Goal: Information Seeking & Learning: Learn about a topic

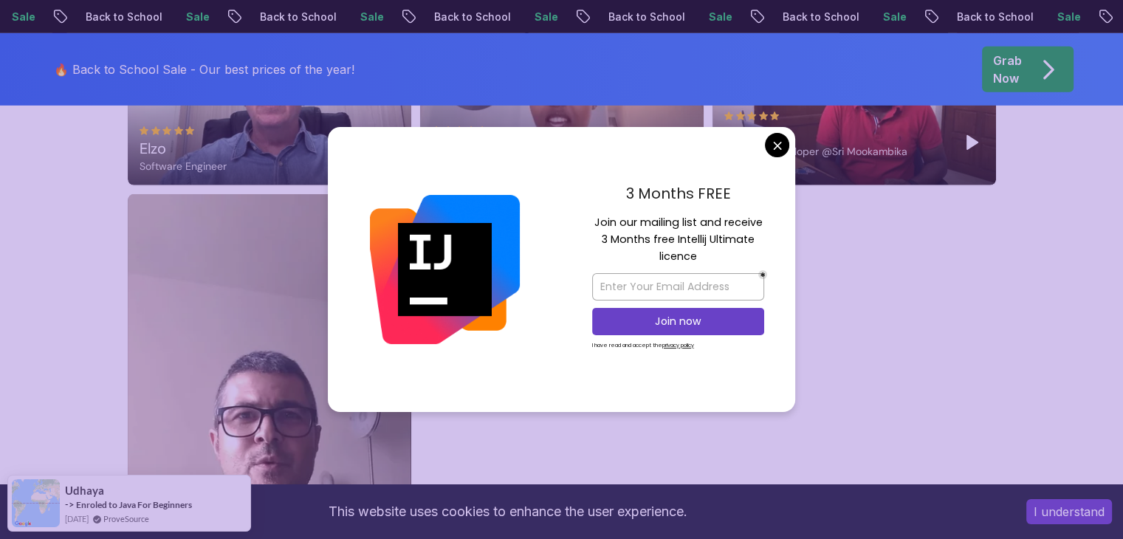
scroll to position [3300, 0]
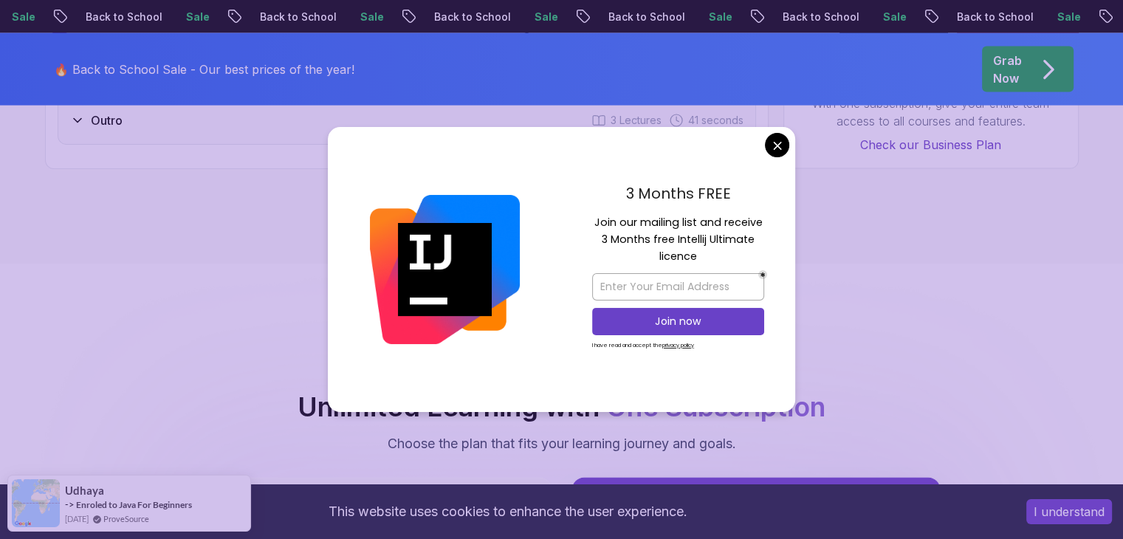
click at [781, 150] on body "Sale Back to School Sale Back to School Sale Back to School Sale Back to School…" at bounding box center [561, 503] width 1123 height 7606
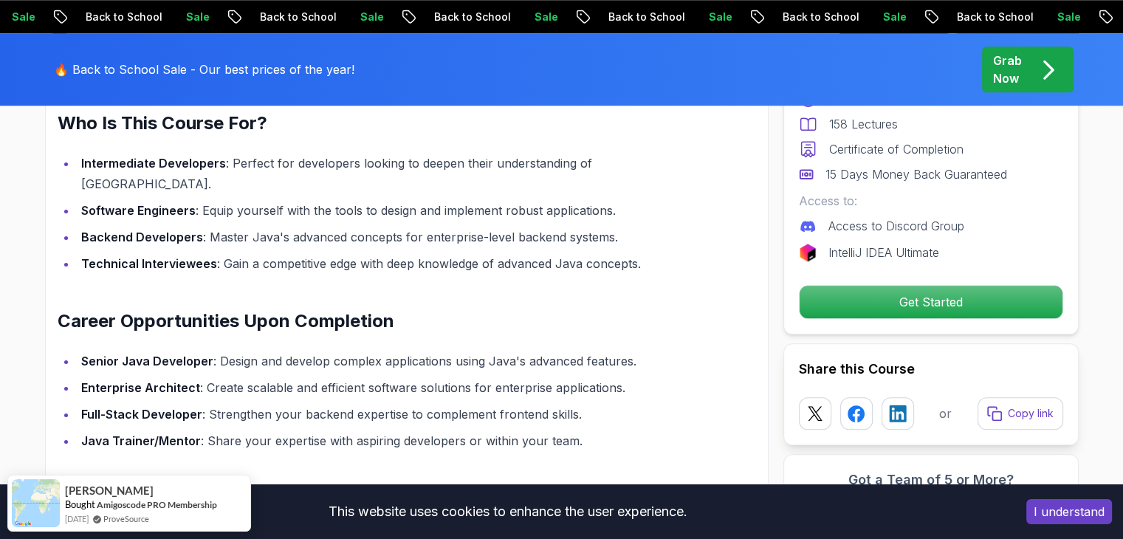
scroll to position [0, 0]
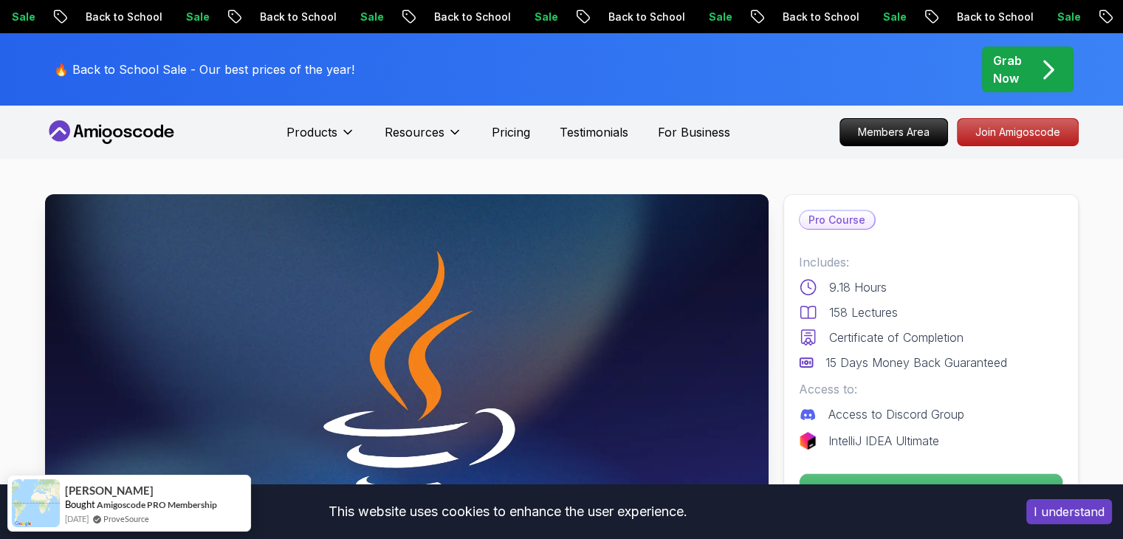
click at [1090, 519] on button "I understand" at bounding box center [1070, 511] width 86 height 25
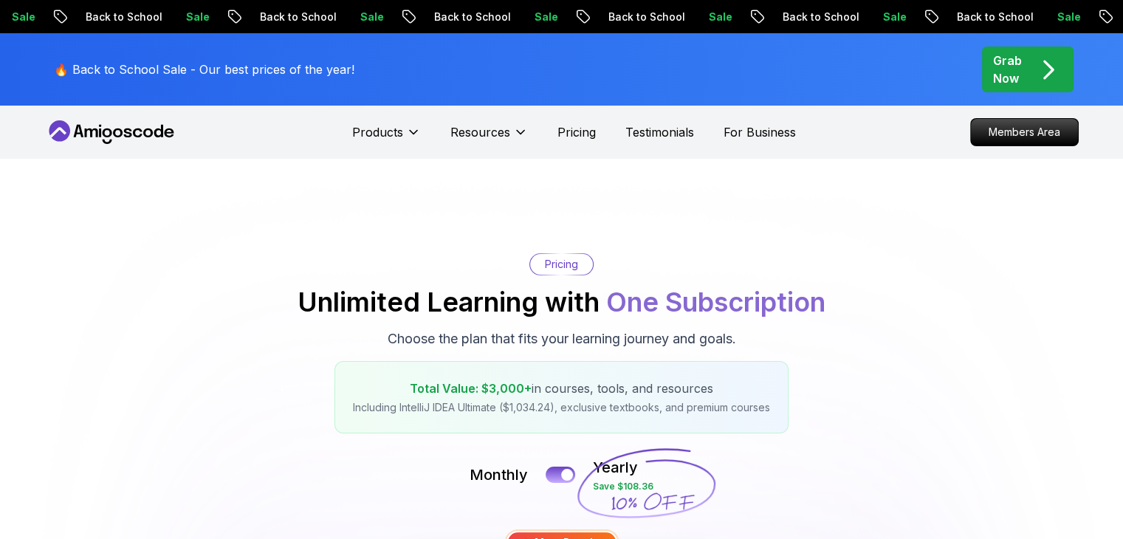
click at [127, 72] on p "🔥 Back to School Sale - Our best prices of the year!" at bounding box center [204, 70] width 301 height 18
click at [1034, 138] on p "Members Area" at bounding box center [1024, 132] width 102 height 25
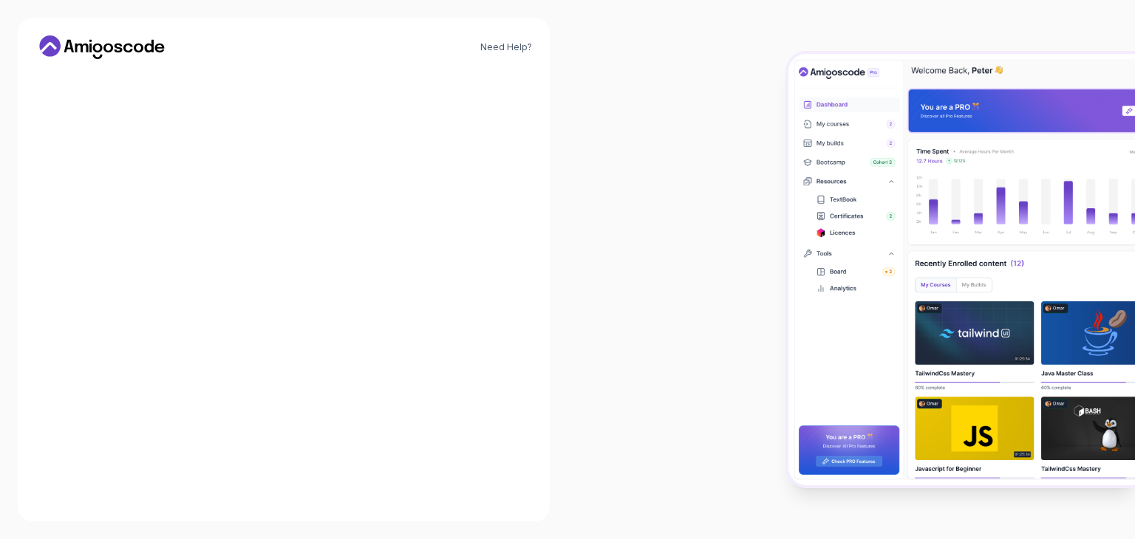
click at [1026, 75] on img at bounding box center [961, 269] width 346 height 431
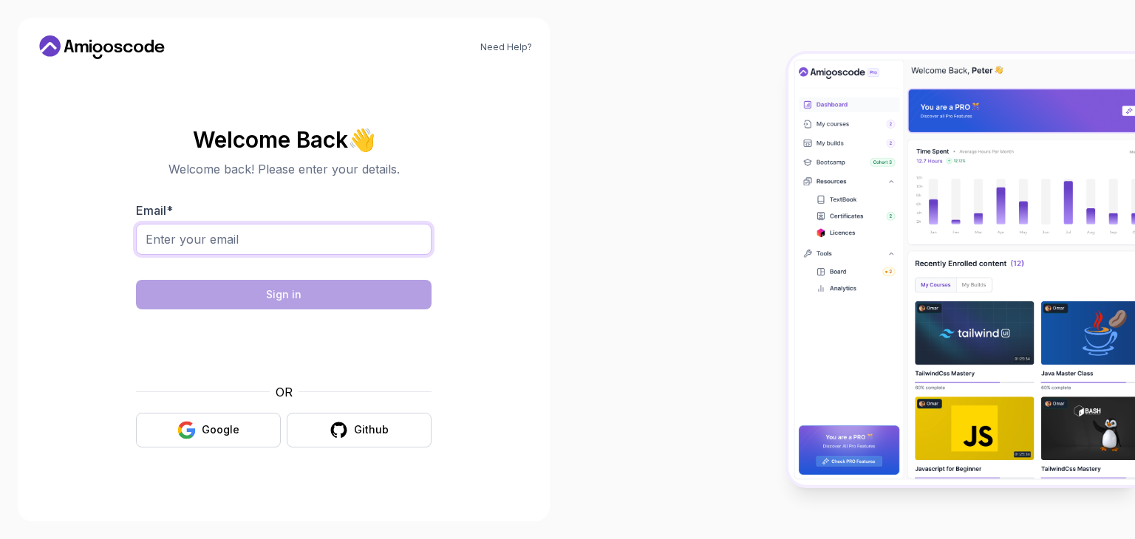
click at [400, 234] on input "Email *" at bounding box center [283, 239] width 295 height 31
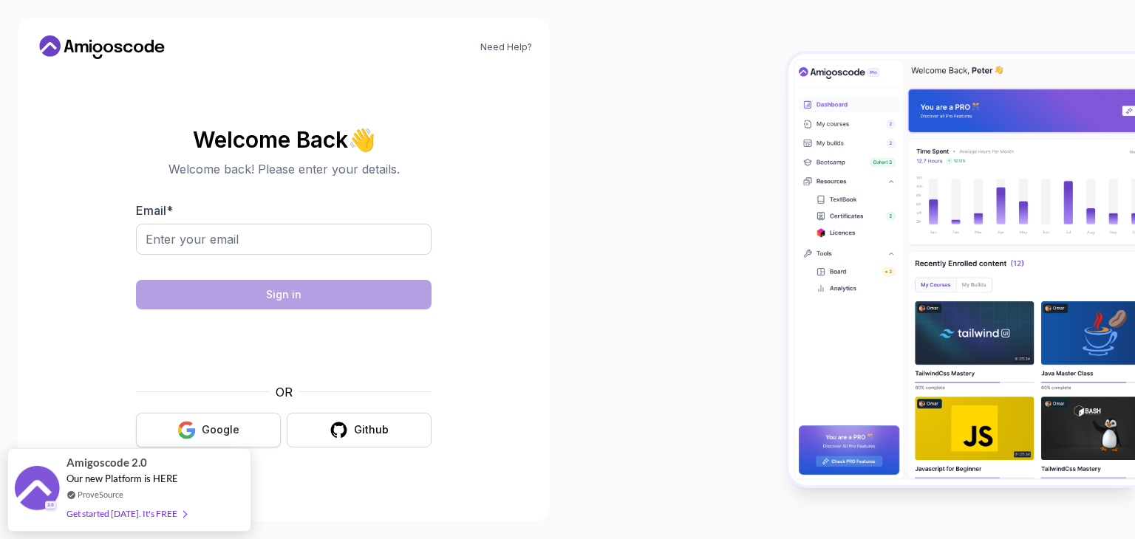
click at [217, 422] on div "Google" at bounding box center [221, 429] width 38 height 15
click at [133, 508] on div "Get started today. It's FREE" at bounding box center [126, 506] width 120 height 17
click at [208, 437] on div "Google" at bounding box center [221, 429] width 38 height 15
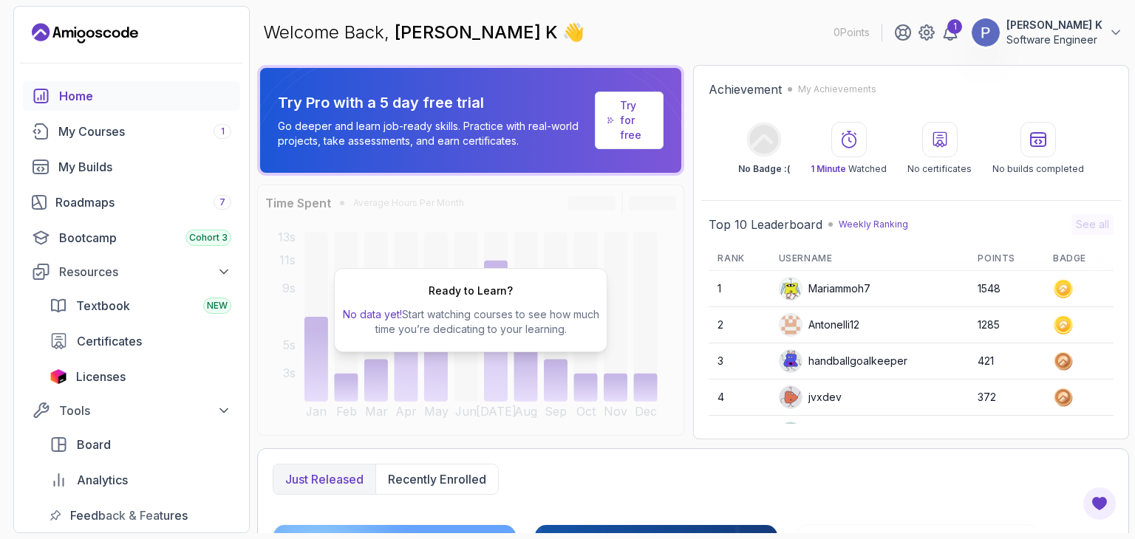
scroll to position [617, 0]
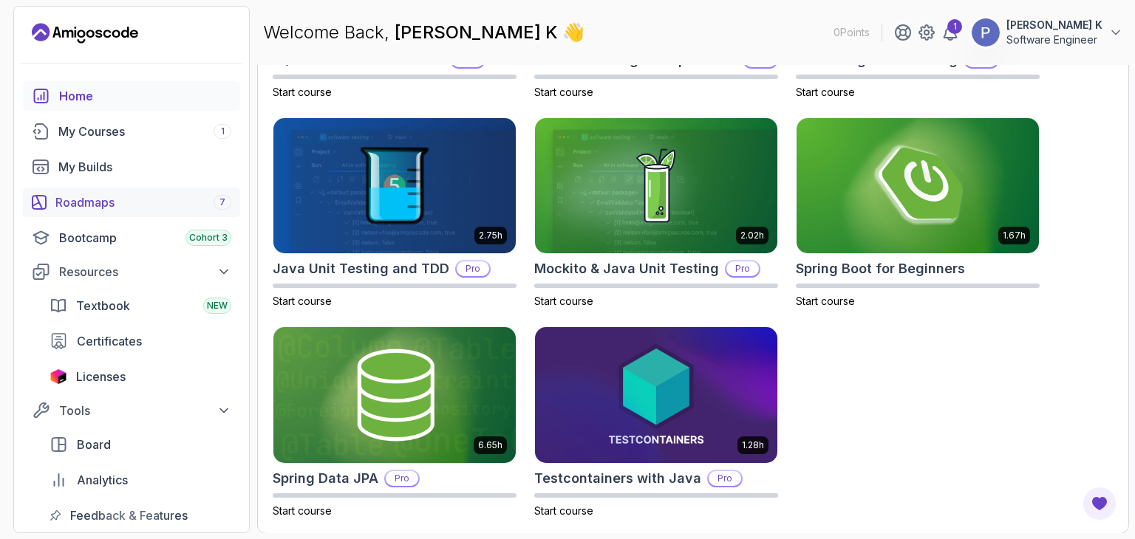
click at [95, 205] on div "Roadmaps 7" at bounding box center [143, 203] width 176 height 18
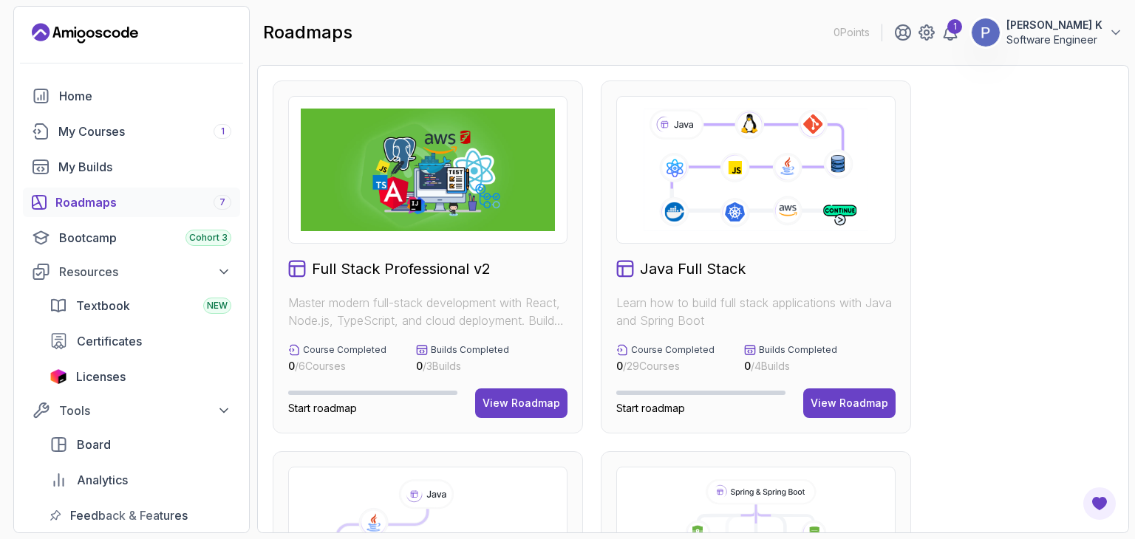
click at [762, 183] on icon at bounding box center [755, 169] width 228 height 127
click at [773, 194] on icon at bounding box center [755, 169] width 228 height 127
click at [756, 222] on icon at bounding box center [755, 169] width 228 height 127
click at [750, 244] on div "Java Full Stack Learn how to build full stack applications with Java and Spring…" at bounding box center [755, 257] width 310 height 353
click at [835, 411] on button "View Roadmap" at bounding box center [849, 404] width 92 height 30
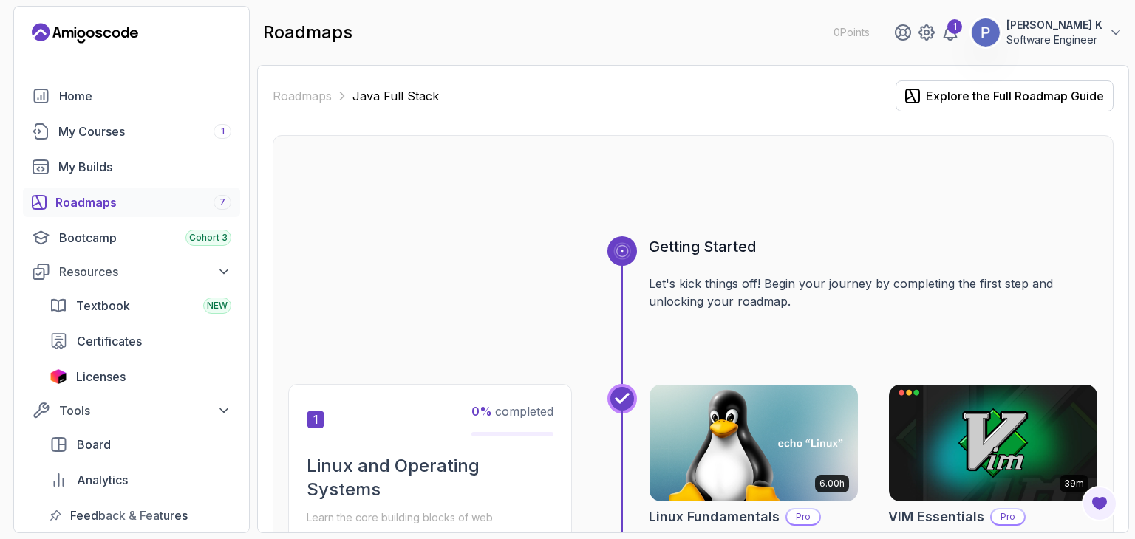
click at [160, 204] on div "Roadmaps 7" at bounding box center [143, 203] width 176 height 18
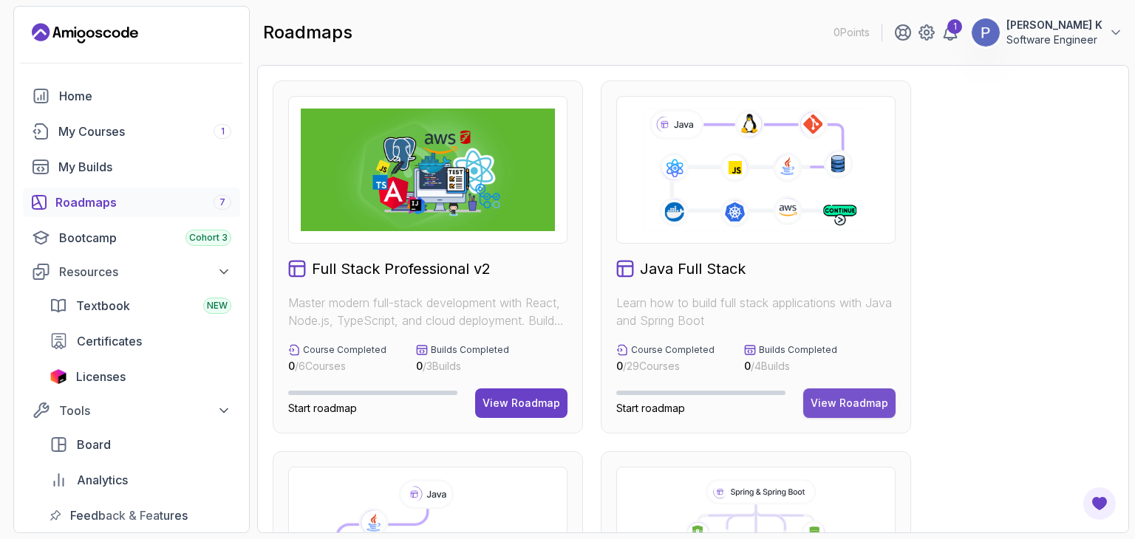
click at [849, 410] on div "View Roadmap" at bounding box center [849, 403] width 78 height 15
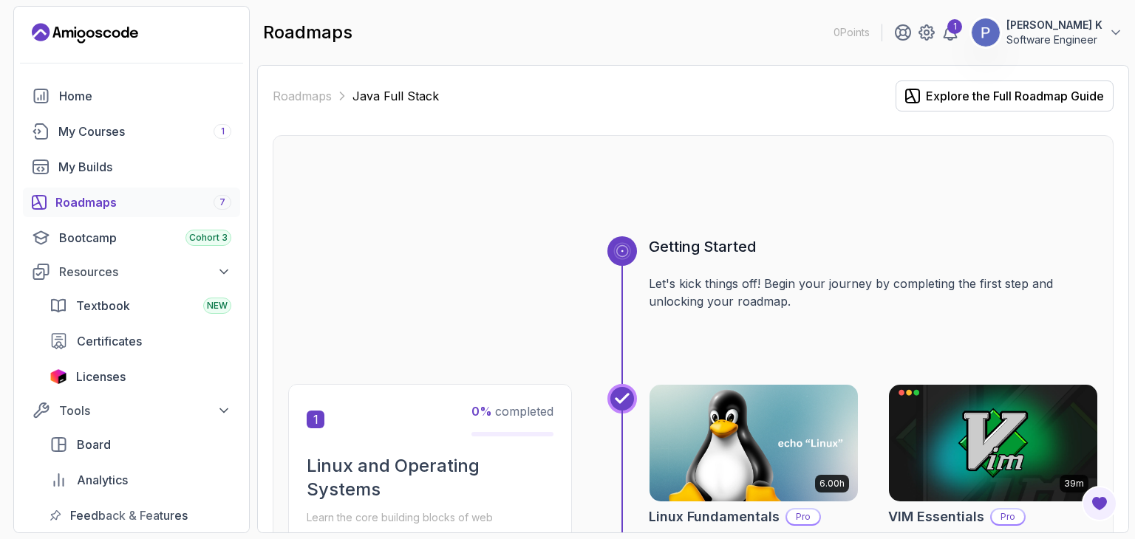
click at [148, 205] on div "Roadmaps 7" at bounding box center [143, 203] width 176 height 18
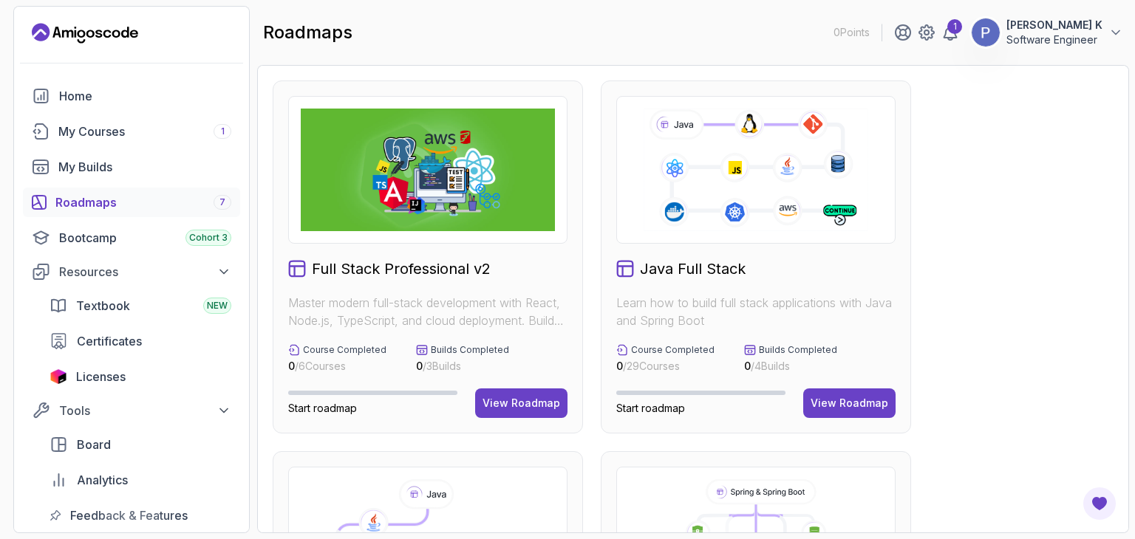
click at [738, 202] on icon at bounding box center [755, 169] width 228 height 127
click at [836, 390] on button "View Roadmap" at bounding box center [849, 404] width 92 height 30
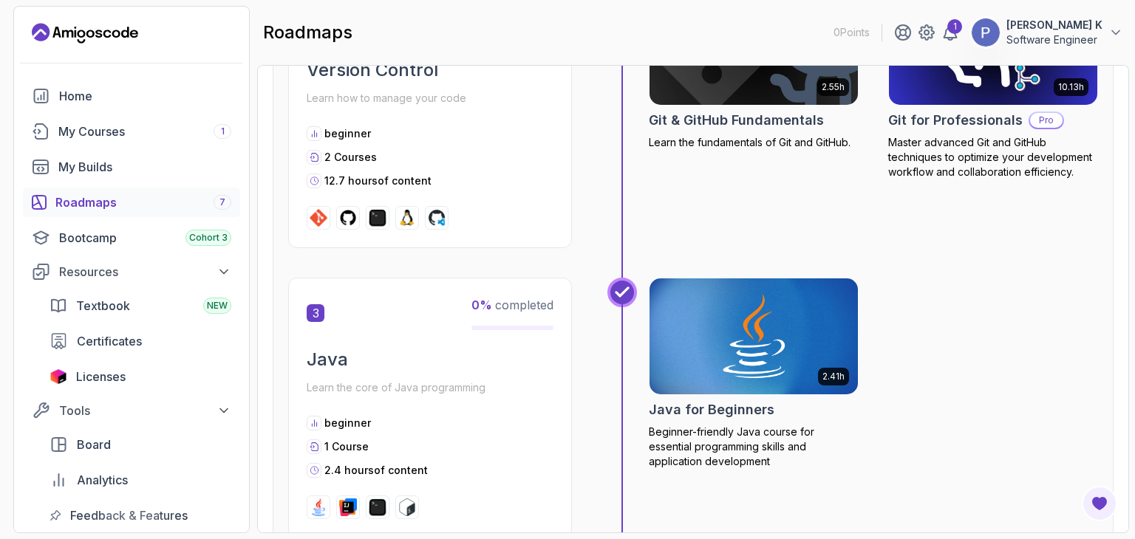
scroll to position [817, 0]
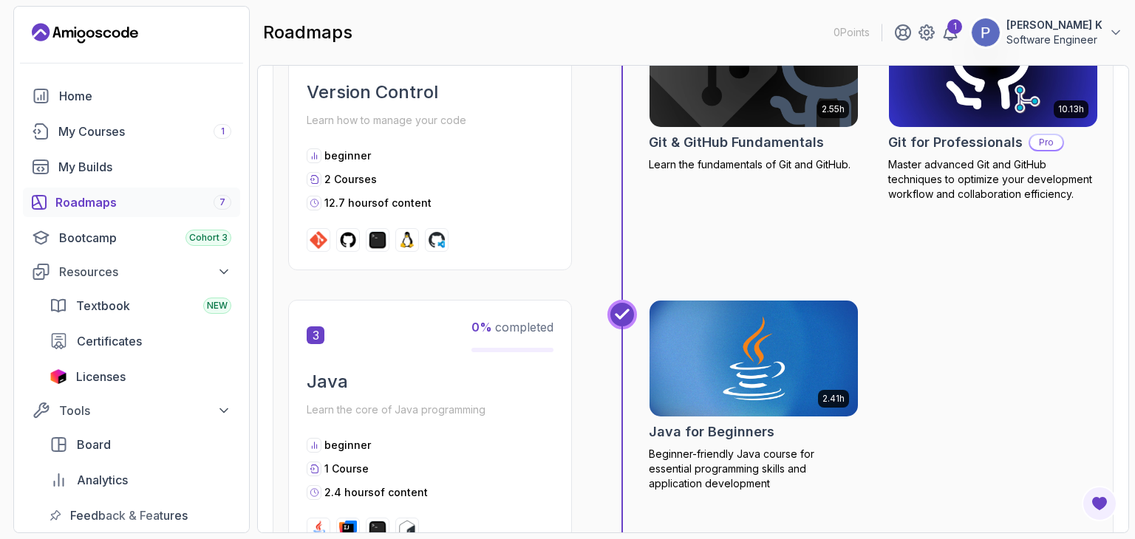
click at [320, 388] on h2 "Java" at bounding box center [430, 382] width 247 height 24
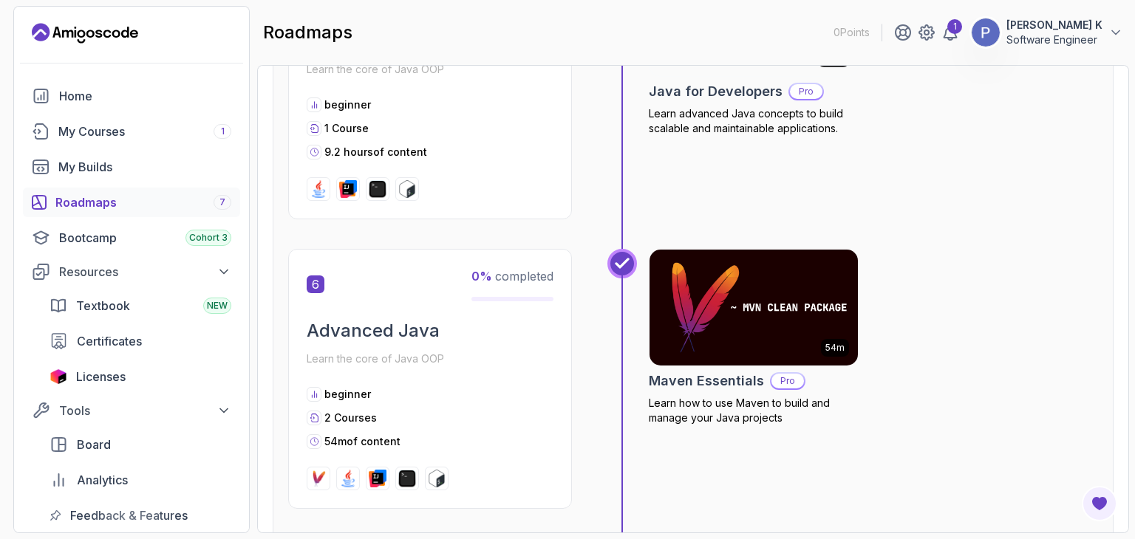
scroll to position [1620, 0]
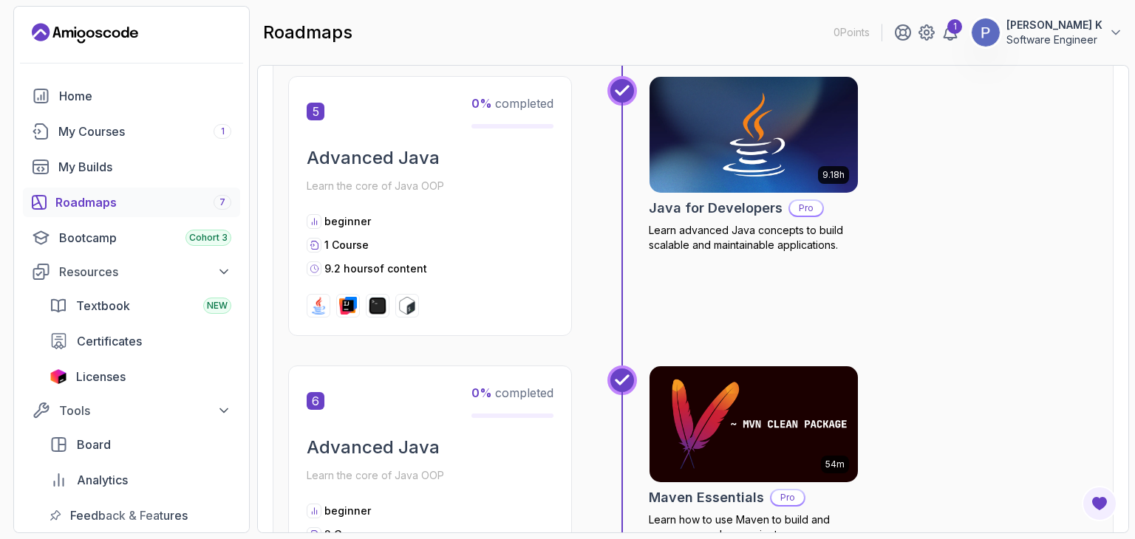
click at [411, 152] on h2 "Advanced Java" at bounding box center [430, 158] width 247 height 24
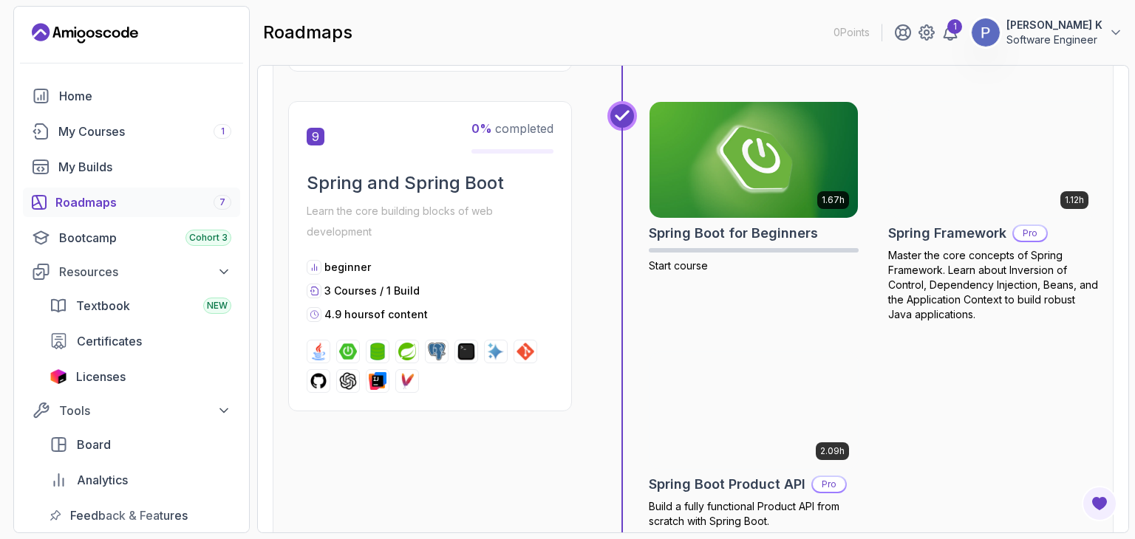
scroll to position [3571, 0]
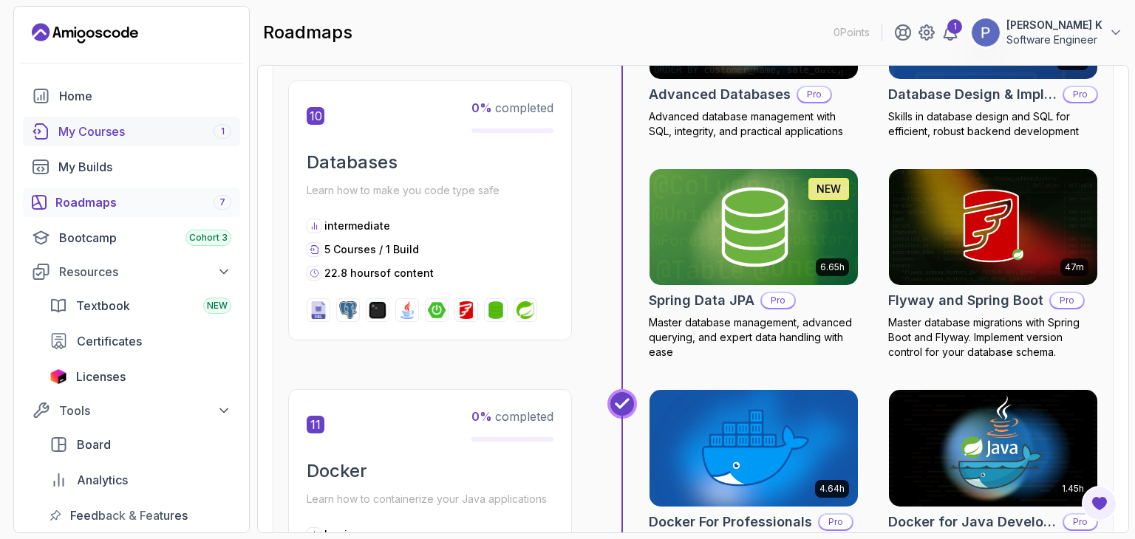
drag, startPoint x: 118, startPoint y: 94, endPoint x: 183, endPoint y: 118, distance: 69.4
click at [117, 95] on div "Home" at bounding box center [145, 96] width 172 height 18
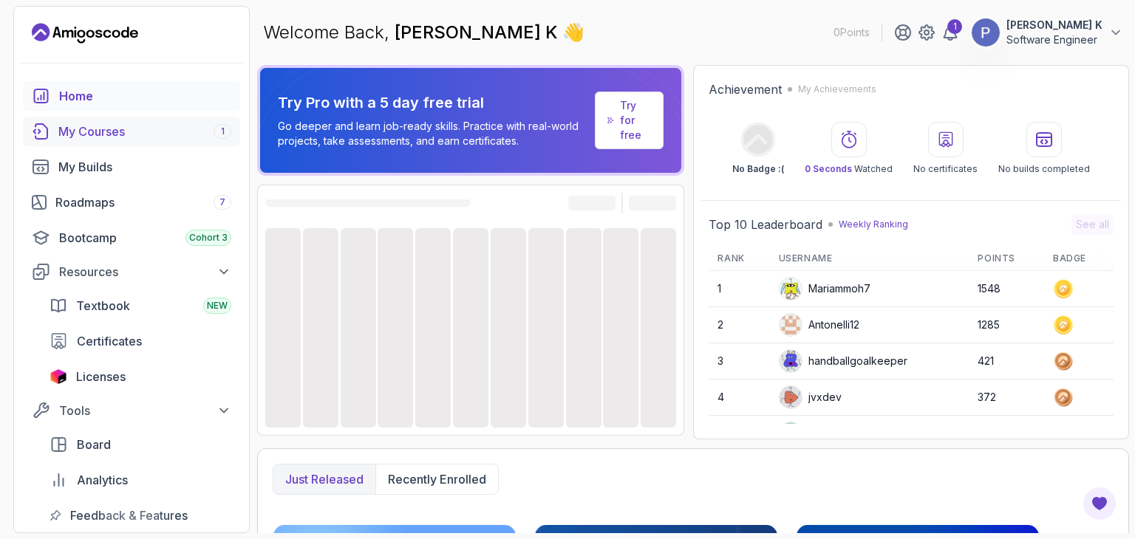
click at [161, 134] on div "My Courses 1" at bounding box center [144, 132] width 173 height 18
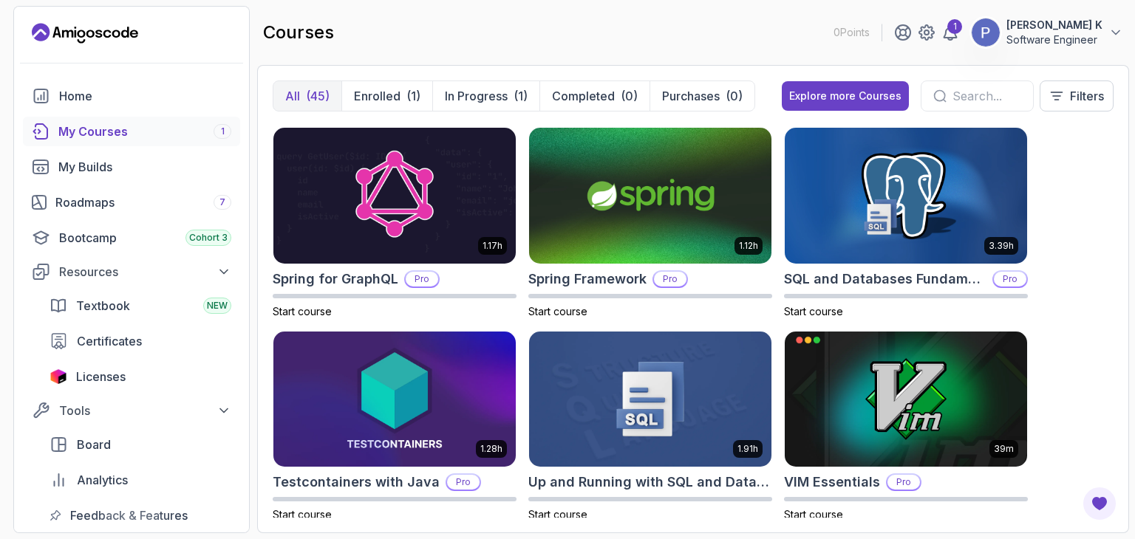
scroll to position [2665, 0]
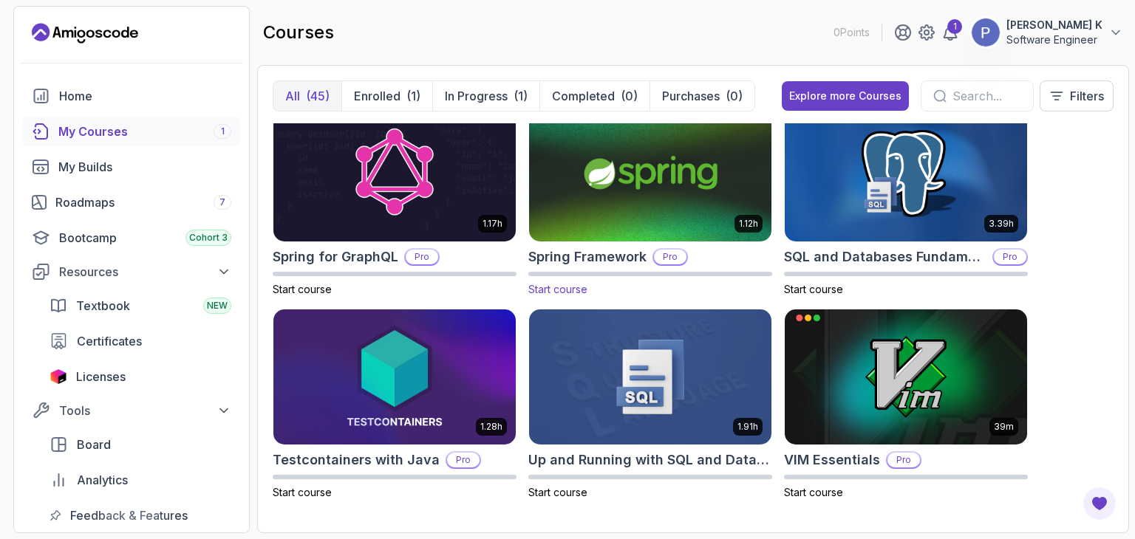
click at [691, 196] on img at bounding box center [650, 174] width 254 height 143
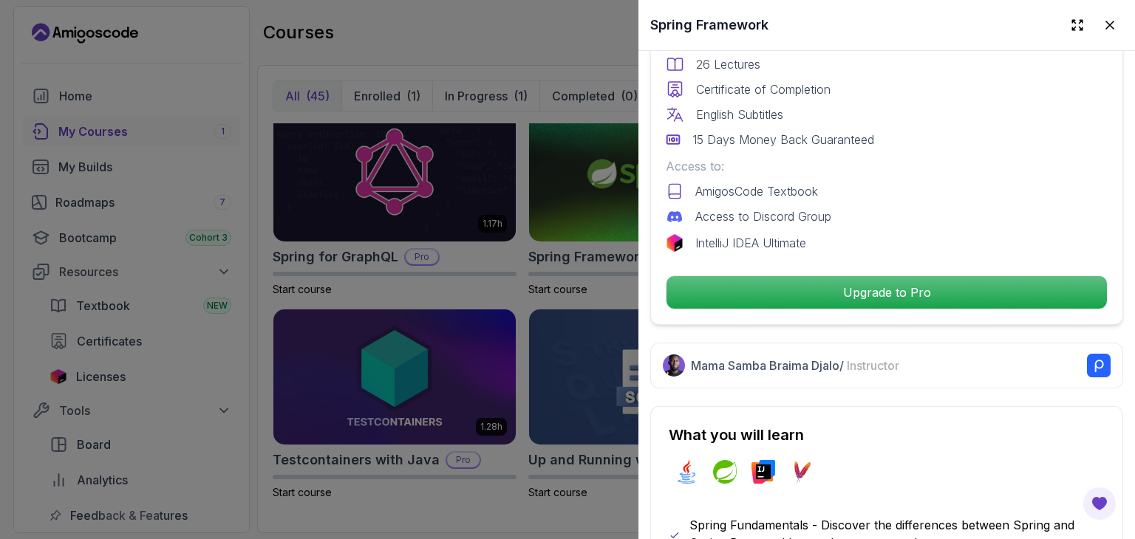
scroll to position [2477, 0]
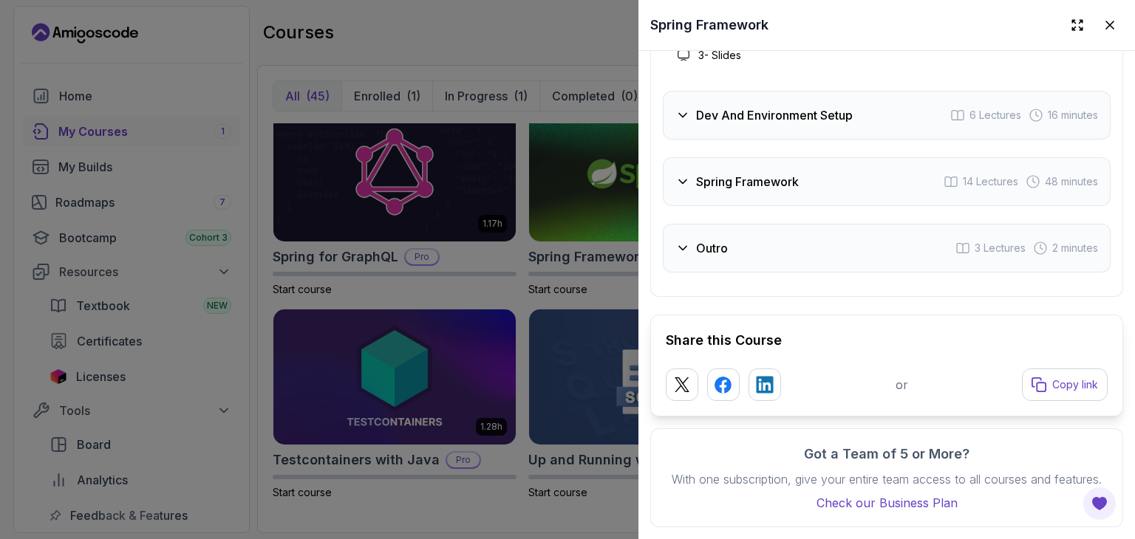
click at [789, 91] on div "Dev And Environment Setup 6 Lectures 16 minutes" at bounding box center [887, 115] width 448 height 49
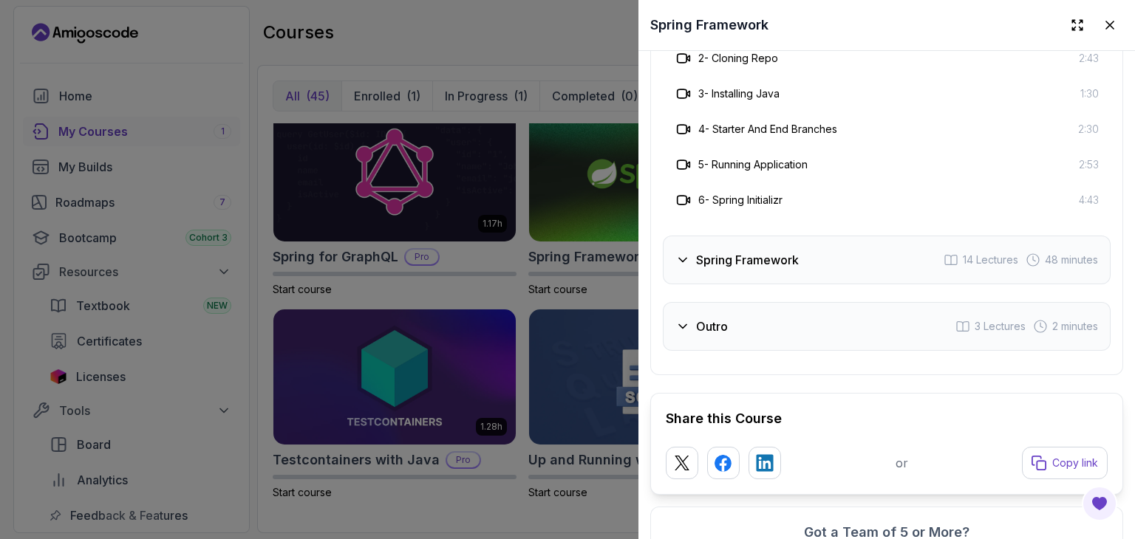
click at [756, 284] on div "Spring Framework 14 Lectures 48 minutes" at bounding box center [887, 260] width 448 height 49
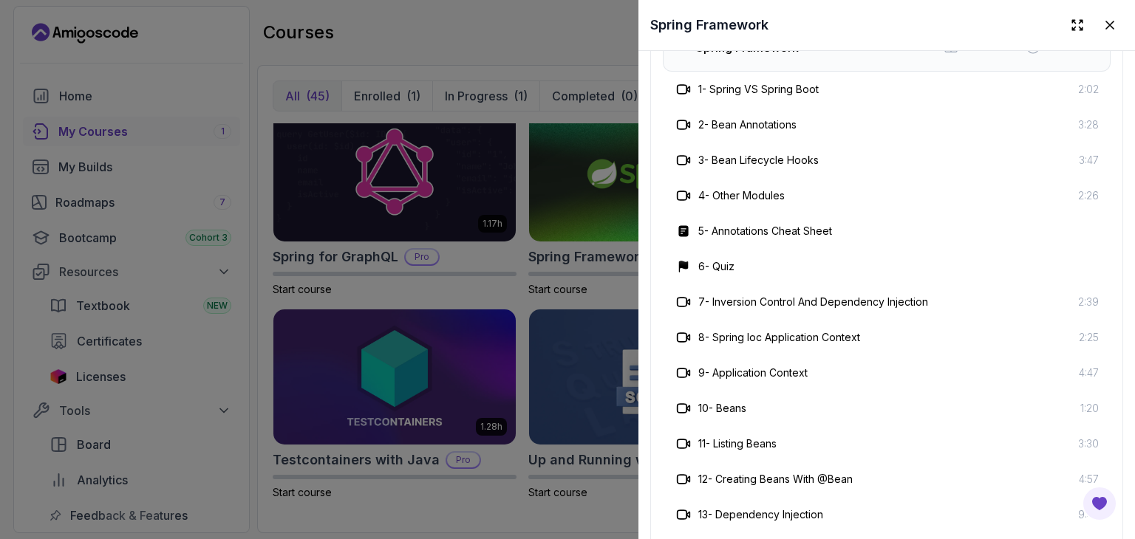
scroll to position [2867, 0]
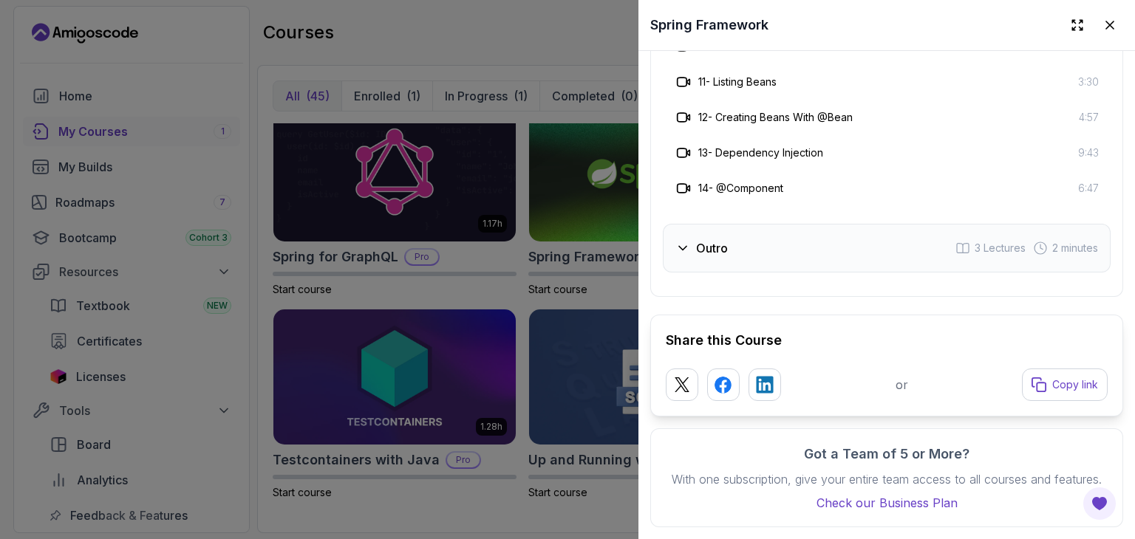
click at [793, 236] on div "Outro 3 Lectures 2 minutes" at bounding box center [887, 248] width 448 height 49
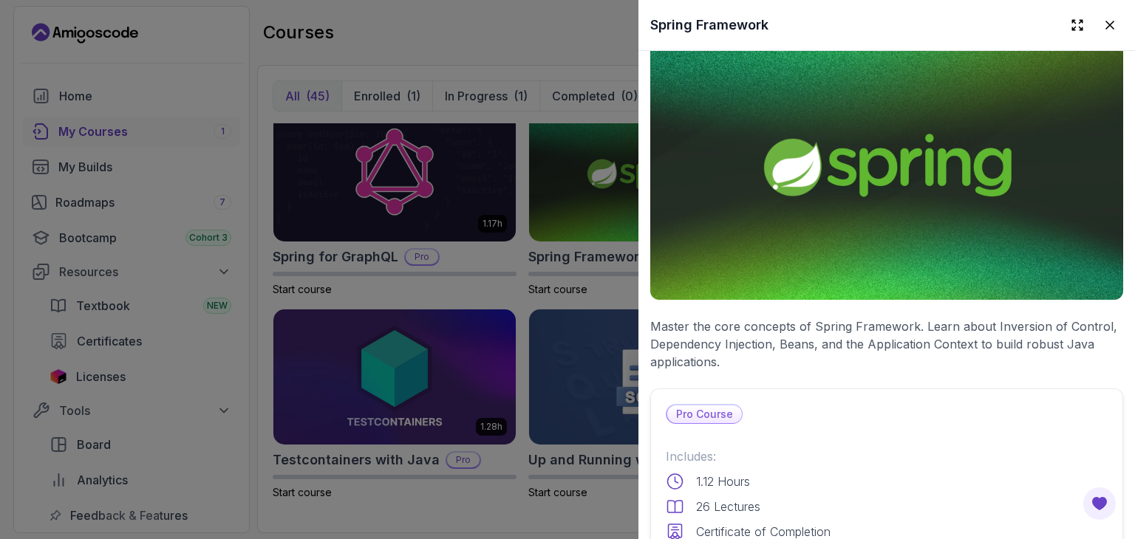
scroll to position [0, 0]
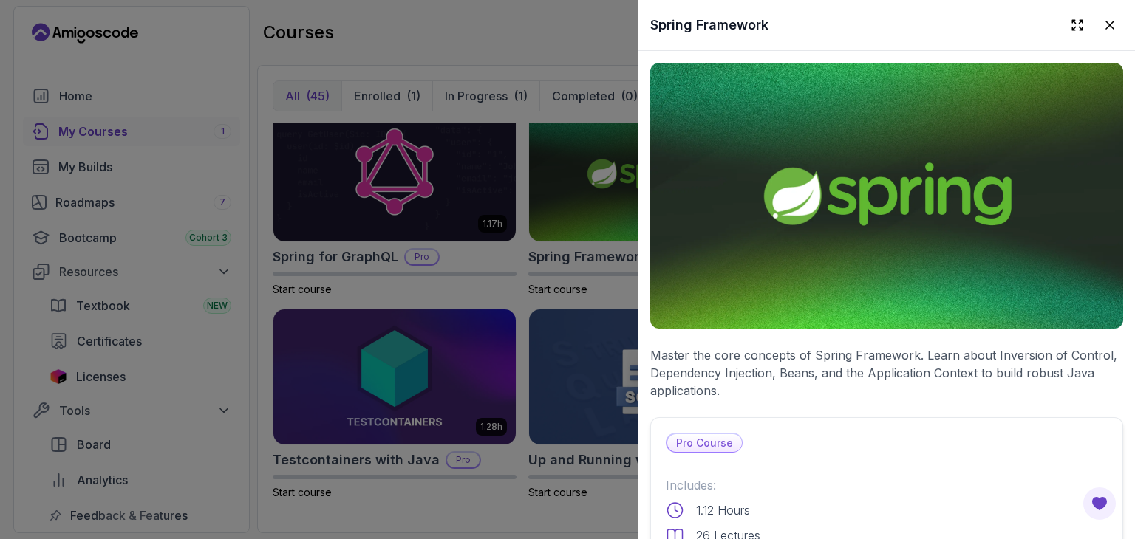
click at [292, 43] on div at bounding box center [567, 269] width 1135 height 539
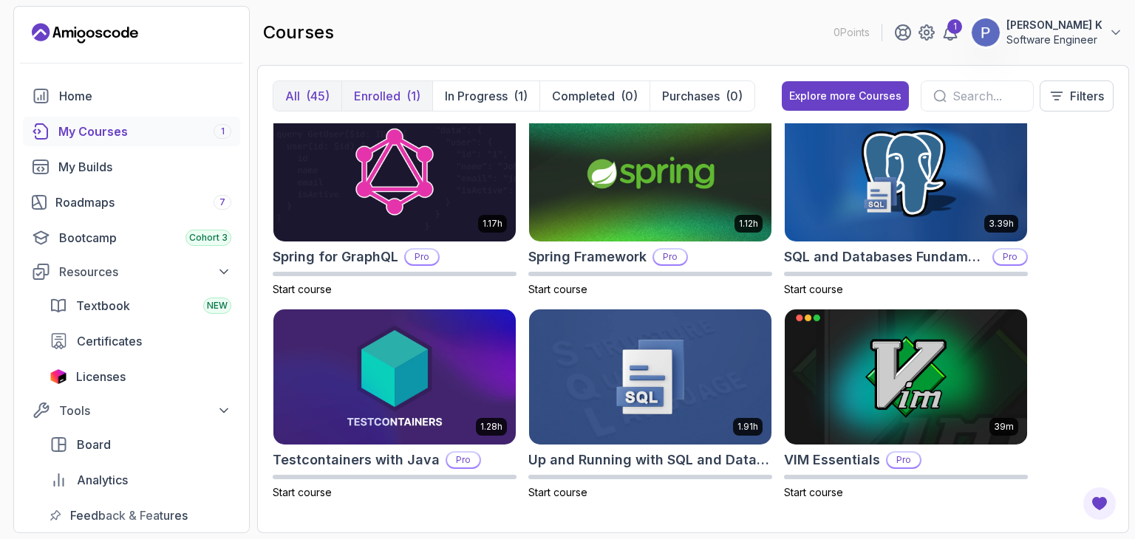
click at [377, 95] on p "Enrolled" at bounding box center [377, 96] width 47 height 18
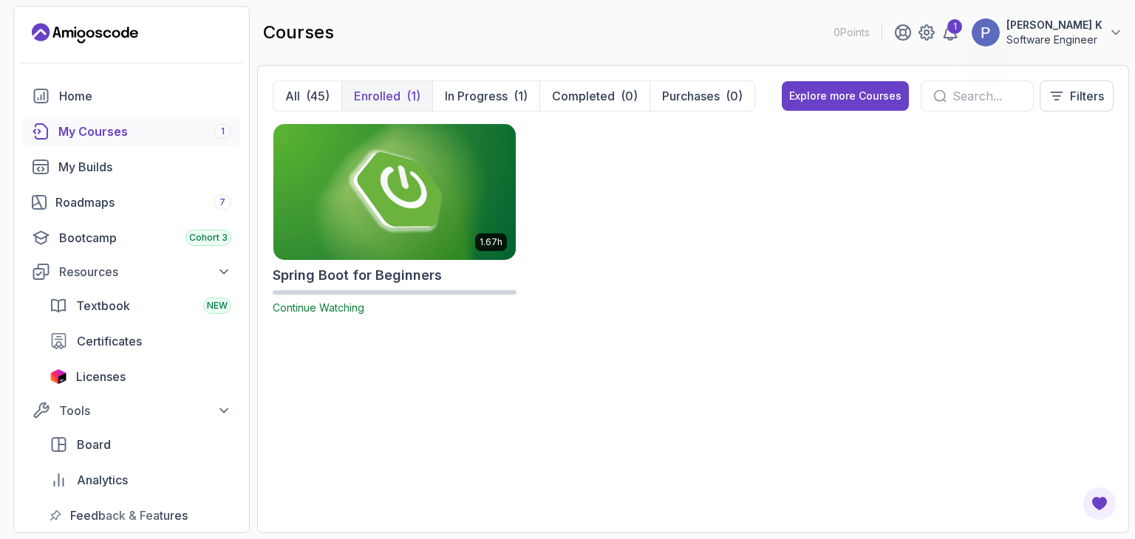
click at [420, 176] on img at bounding box center [394, 191] width 254 height 143
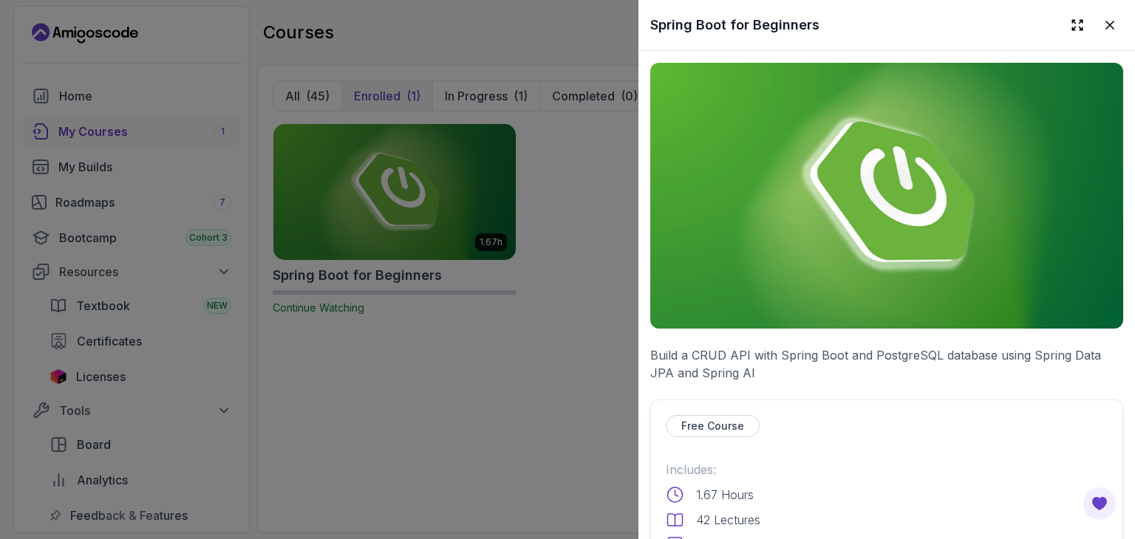
click at [405, 57] on div at bounding box center [567, 269] width 1135 height 539
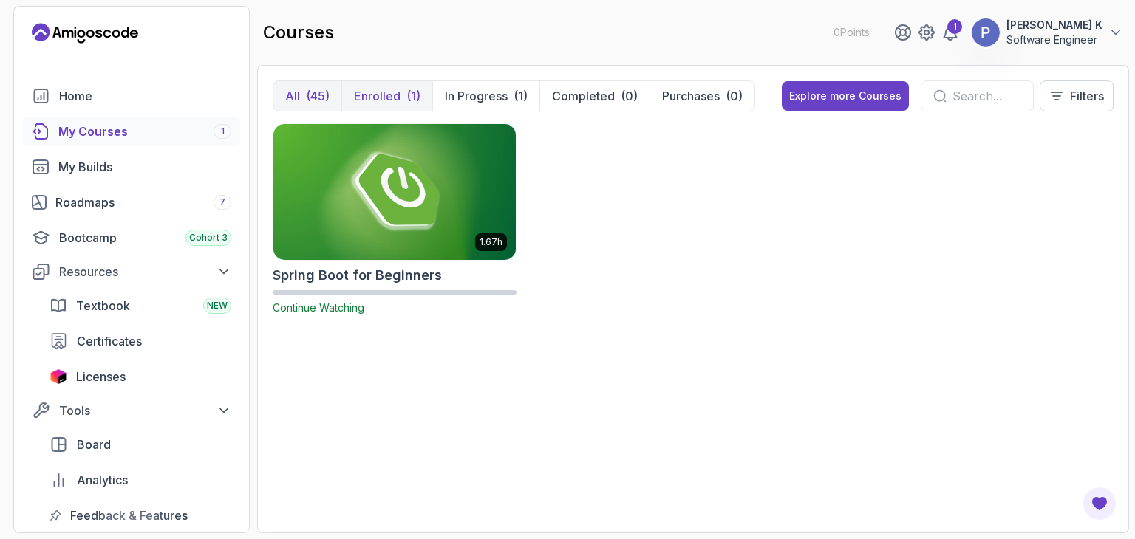
click at [313, 92] on div "(45)" at bounding box center [318, 96] width 24 height 18
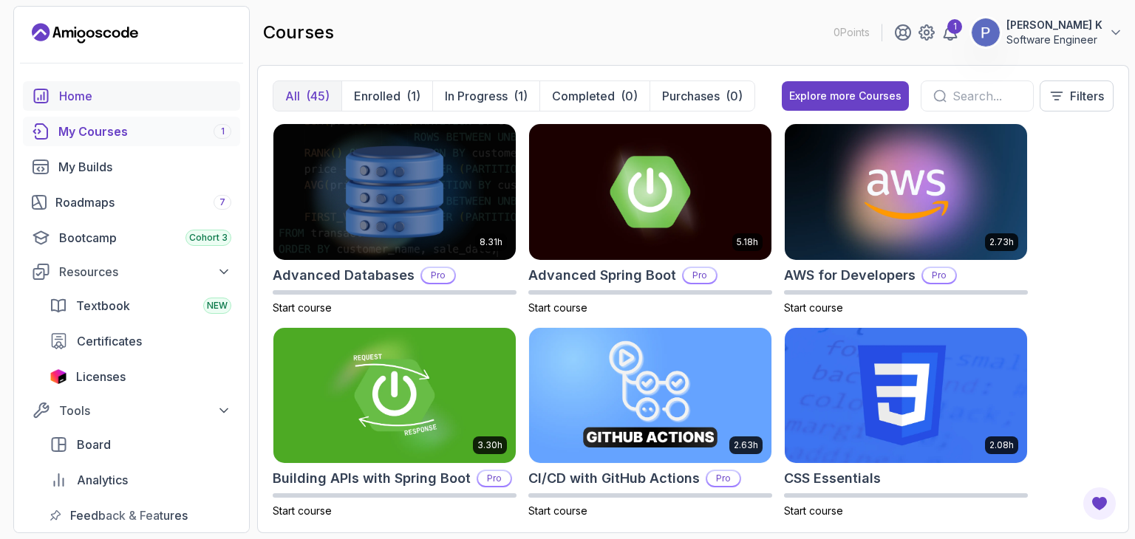
click at [82, 98] on div "Home" at bounding box center [145, 96] width 172 height 18
